Goal: Information Seeking & Learning: Find specific fact

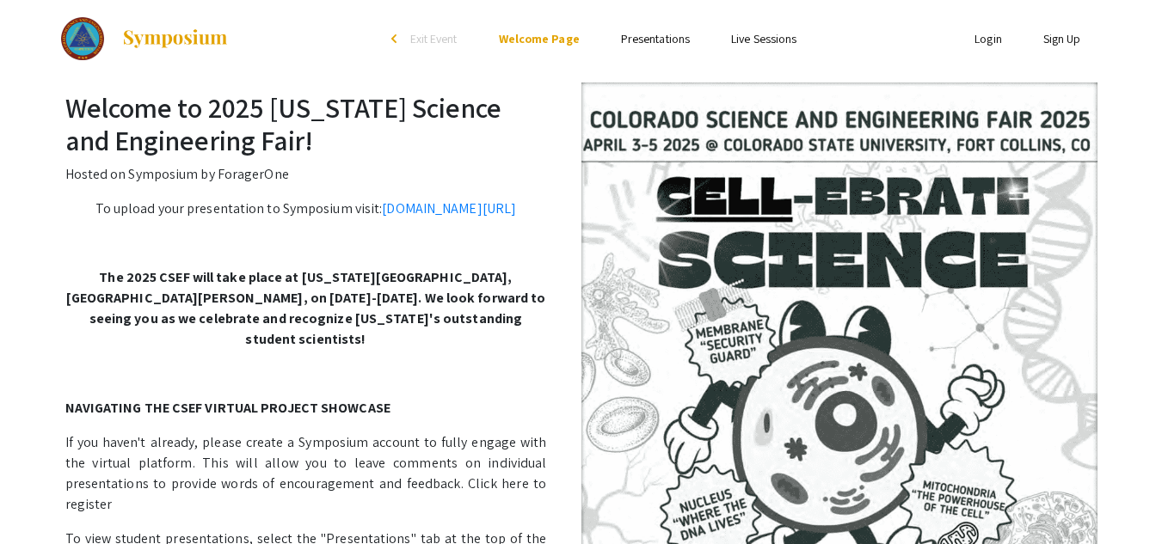
click at [654, 40] on link "Presentations" at bounding box center [655, 38] width 69 height 15
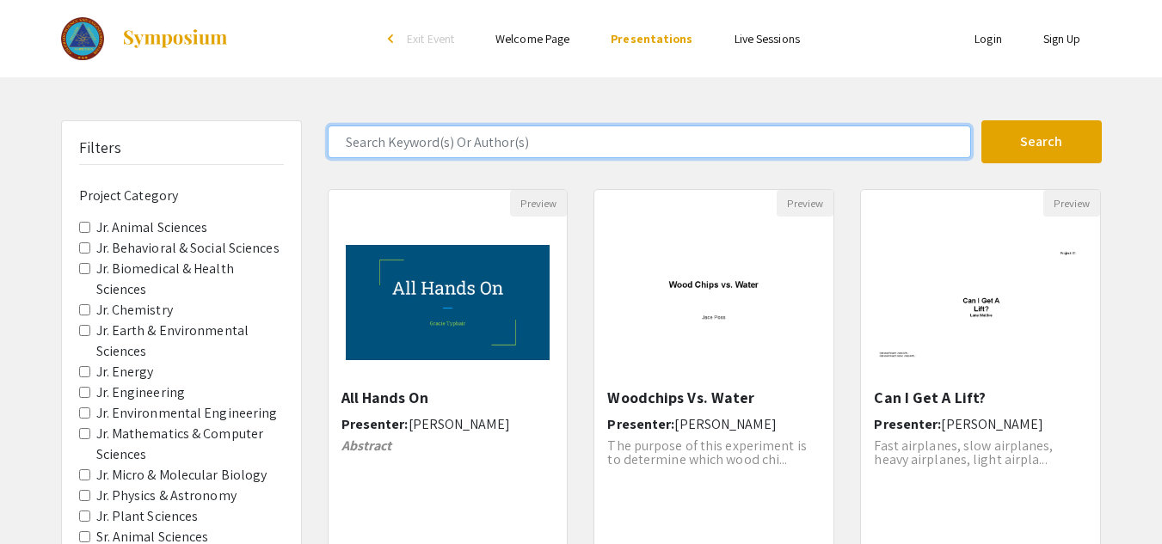
click at [578, 136] on input "Search Keyword(s) Or Author(s)" at bounding box center [649, 142] width 643 height 33
type input "welding"
click at [981, 120] on button "Search" at bounding box center [1041, 141] width 120 height 43
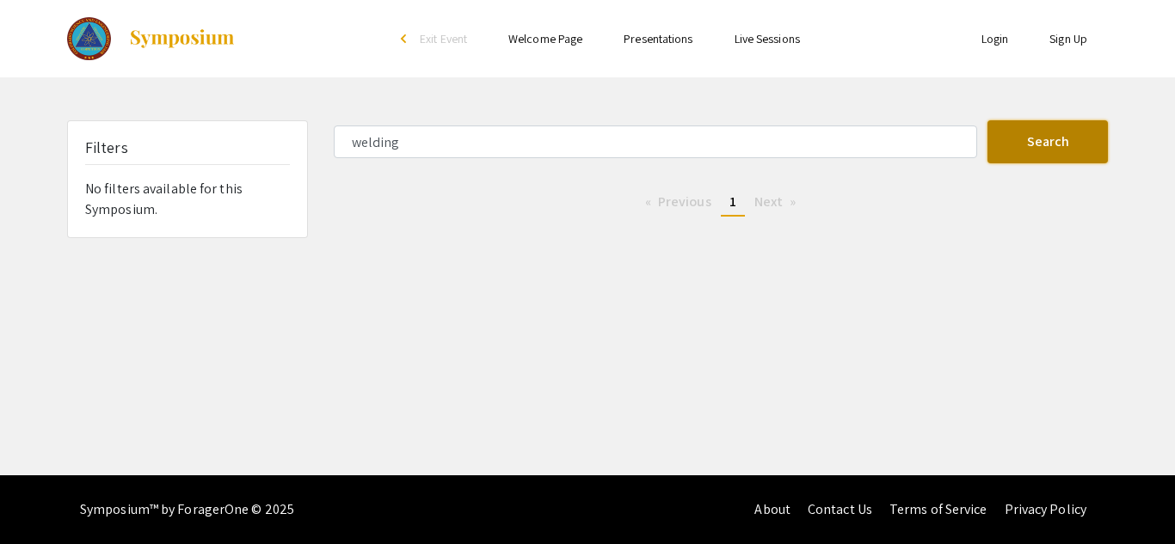
click at [1006, 154] on button "Search" at bounding box center [1047, 141] width 120 height 43
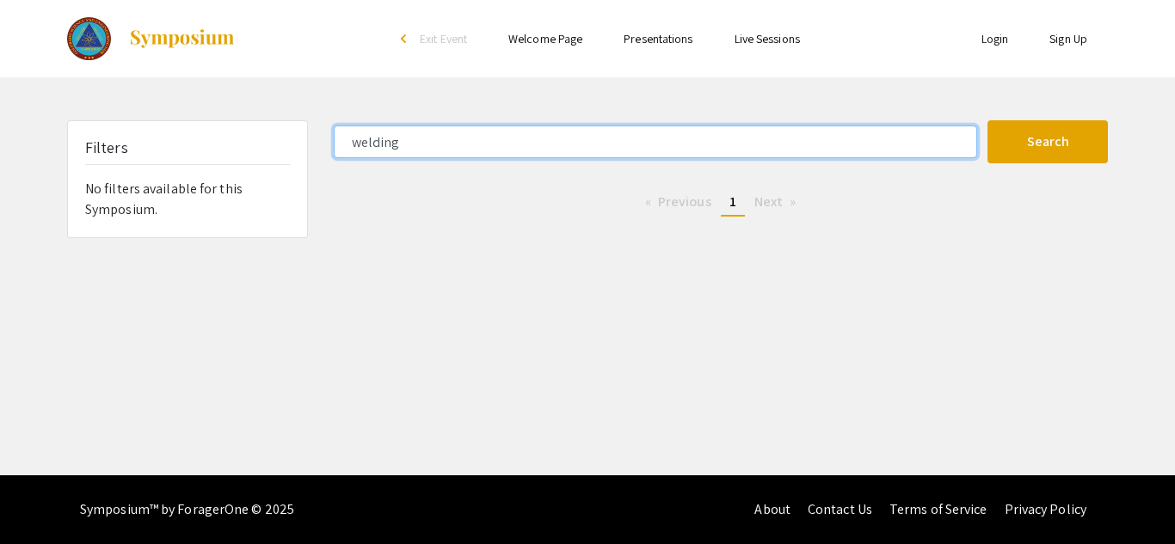
click at [794, 141] on input "welding" at bounding box center [655, 142] width 643 height 33
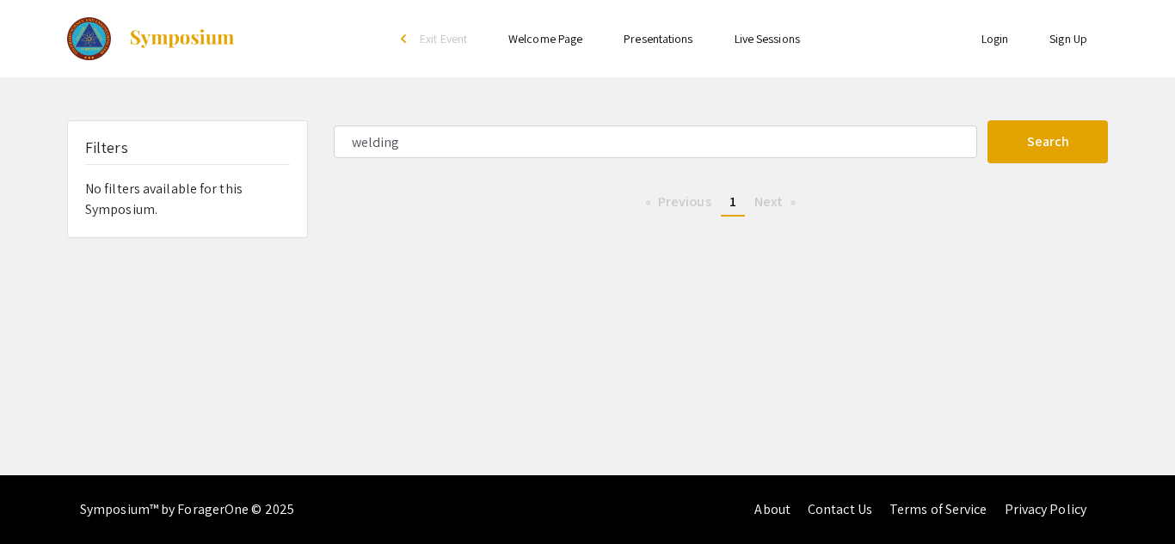
click at [1111, 148] on div "Search" at bounding box center [1053, 141] width 133 height 43
click at [1058, 141] on button "Search" at bounding box center [1047, 141] width 120 height 43
click at [397, 36] on li "arrow_back_ios Exit Event" at bounding box center [438, 38] width 99 height 21
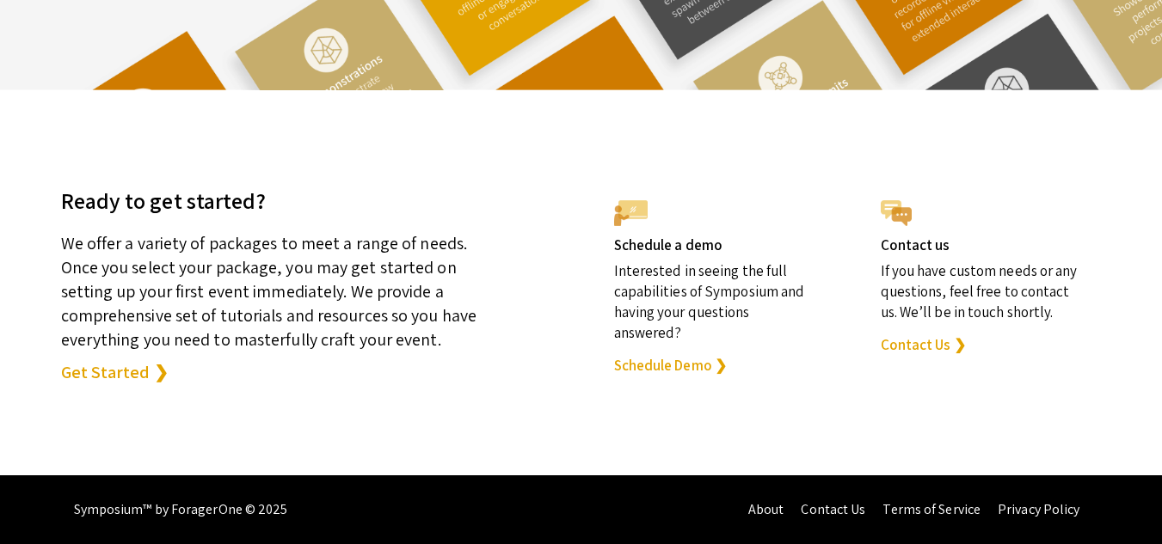
scroll to position [4897, 0]
